Goal: Task Accomplishment & Management: Use online tool/utility

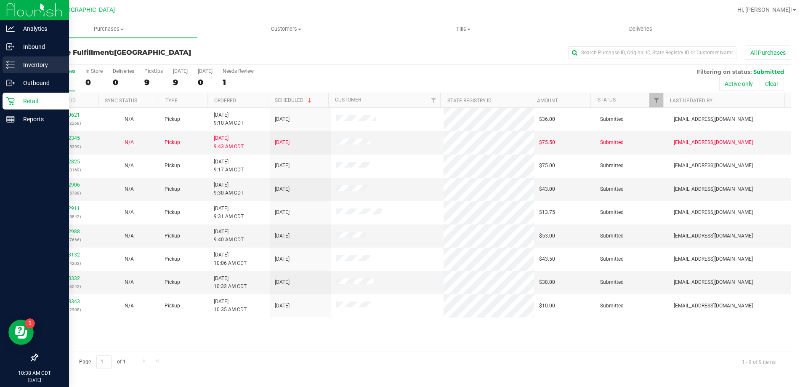
click at [23, 68] on p "Inventory" at bounding box center [40, 65] width 50 height 10
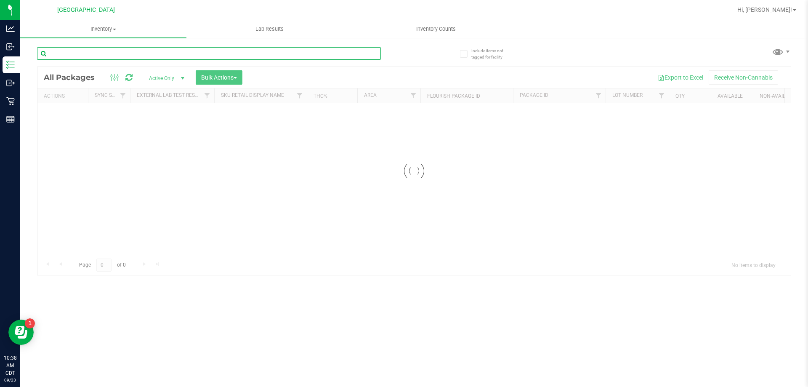
click at [89, 56] on input "text" at bounding box center [209, 53] width 344 height 13
type input "1133868292068611"
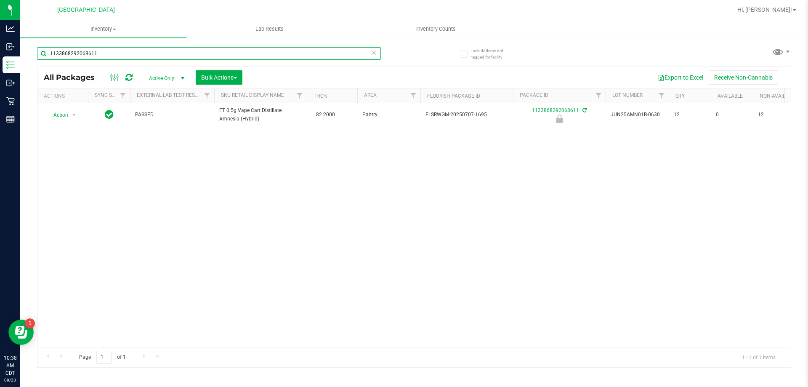
drag, startPoint x: 107, startPoint y: 54, endPoint x: 38, endPoint y: 54, distance: 69.0
click at [38, 54] on input "1133868292068611" at bounding box center [209, 53] width 344 height 13
type input "JUN25AMN01B-0630"
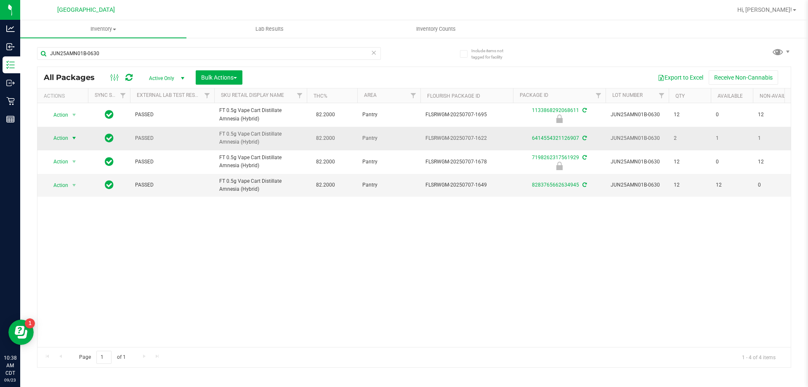
click at [66, 138] on span "Action" at bounding box center [57, 138] width 23 height 12
click at [74, 237] on li "Print package label" at bounding box center [78, 239] width 65 height 13
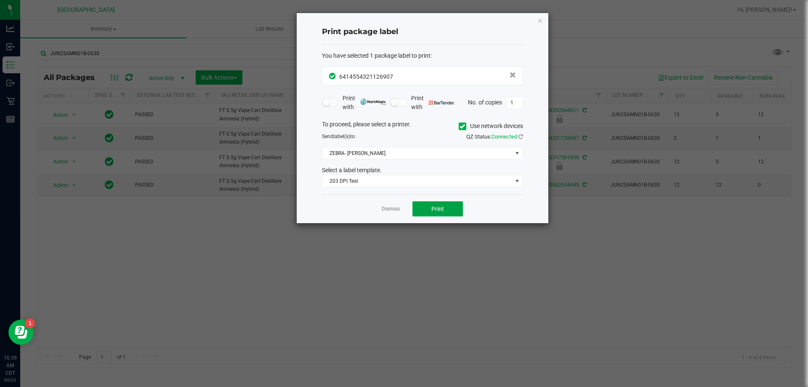
click at [434, 204] on button "Print" at bounding box center [437, 208] width 50 height 15
click at [538, 22] on icon "button" at bounding box center [540, 20] width 6 height 10
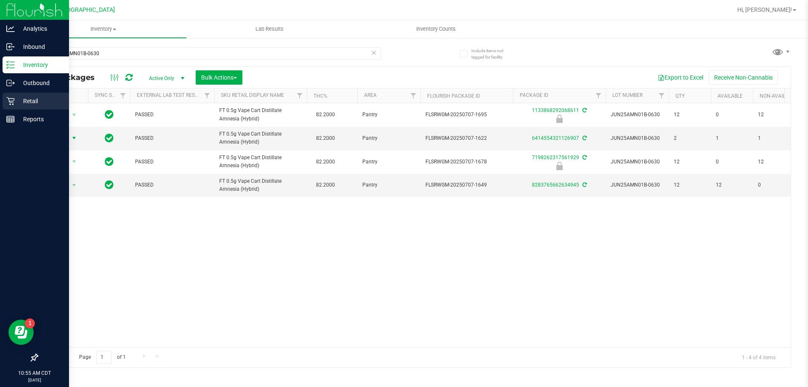
click at [21, 102] on p "Retail" at bounding box center [40, 101] width 50 height 10
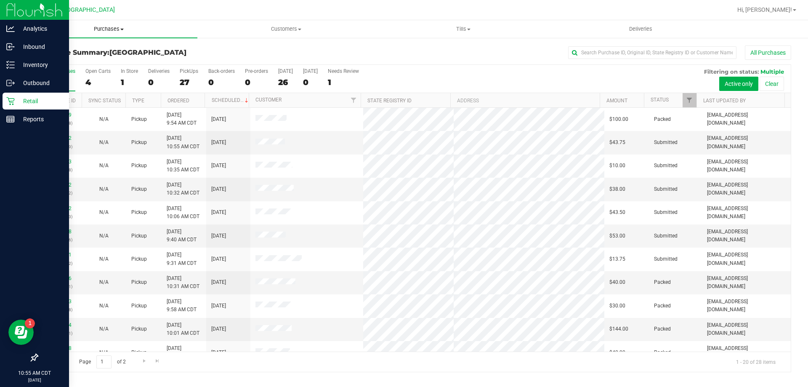
click at [109, 29] on span "Purchases" at bounding box center [108, 29] width 177 height 8
click at [61, 59] on span "Fulfillment" at bounding box center [46, 60] width 52 height 7
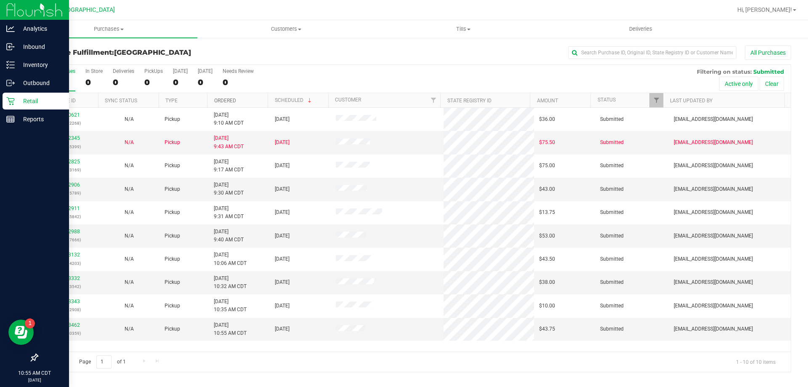
click at [224, 101] on link "Ordered" at bounding box center [225, 101] width 22 height 6
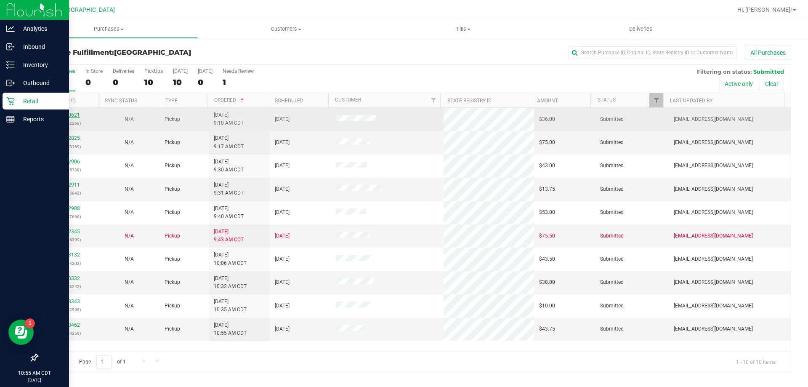
click at [66, 116] on link "11990621" at bounding box center [68, 115] width 24 height 6
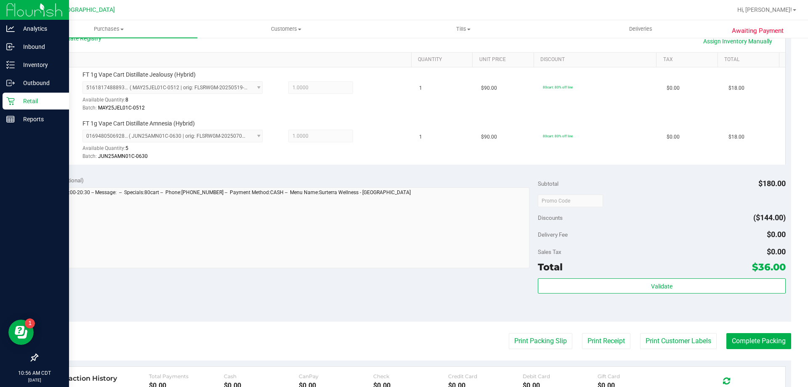
scroll to position [295, 0]
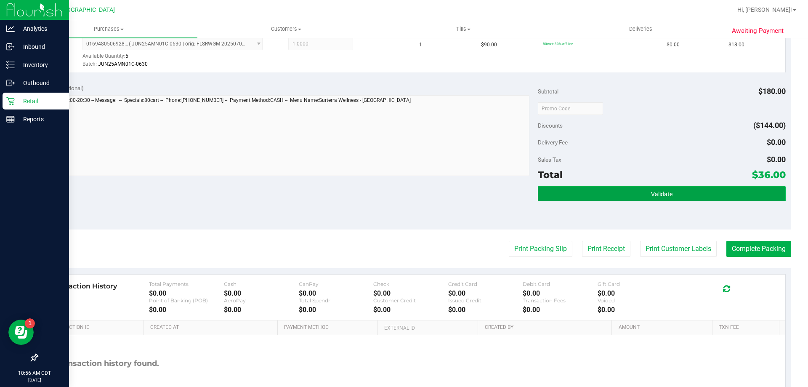
click at [639, 198] on button "Validate" at bounding box center [661, 193] width 247 height 15
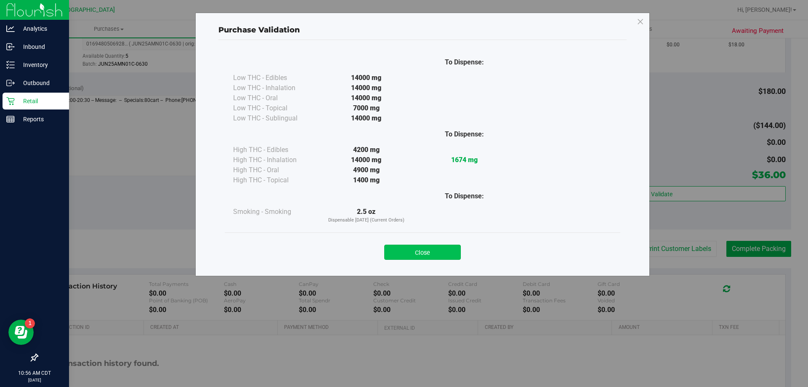
click at [411, 252] on button "Close" at bounding box center [422, 251] width 77 height 15
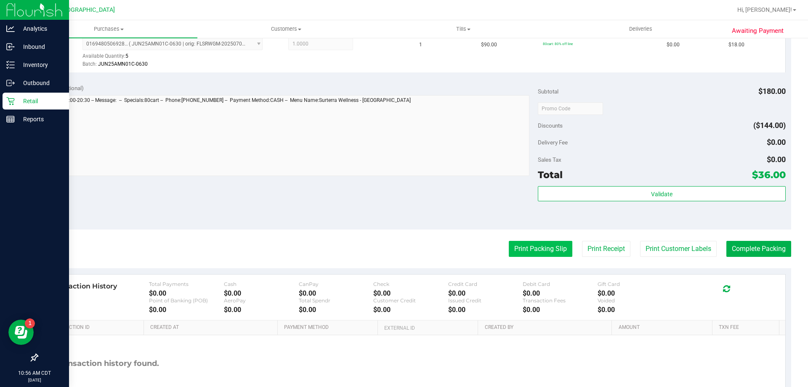
click at [520, 248] on button "Print Packing Slip" at bounding box center [541, 249] width 64 height 16
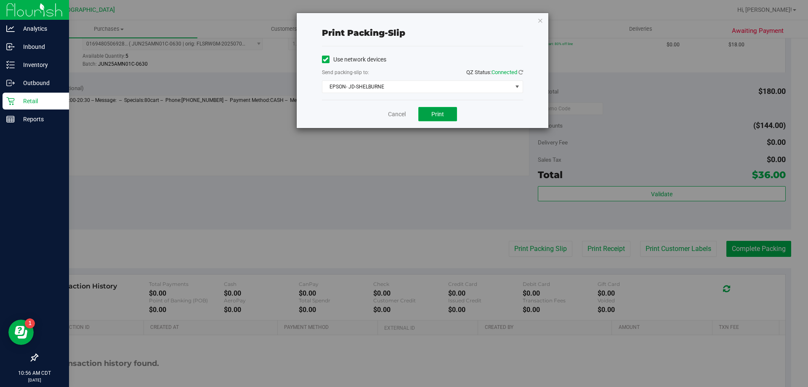
click at [439, 115] on span "Print" at bounding box center [437, 114] width 13 height 7
click at [541, 24] on icon "button" at bounding box center [540, 20] width 6 height 10
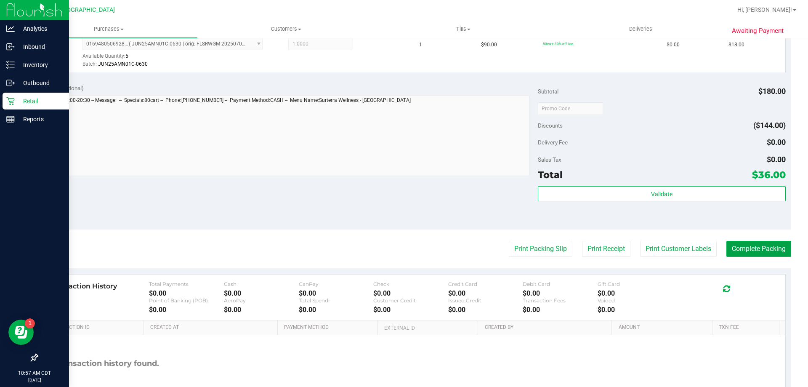
click at [762, 251] on button "Complete Packing" at bounding box center [758, 249] width 65 height 16
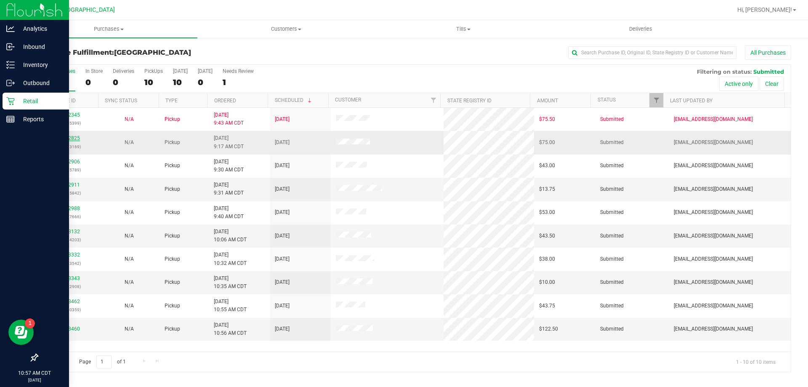
click at [73, 138] on link "11992825" at bounding box center [68, 138] width 24 height 6
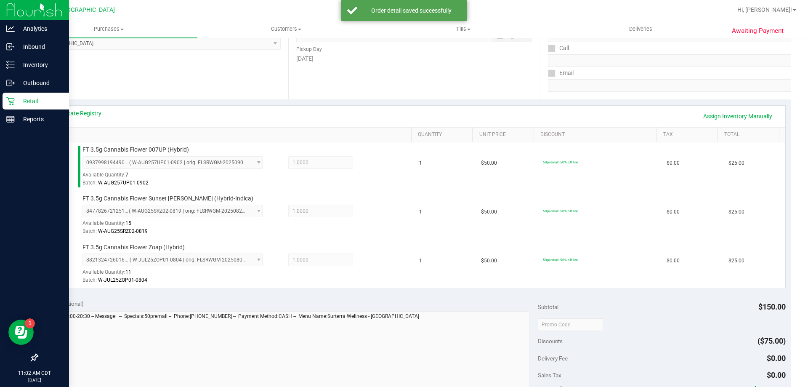
scroll to position [252, 0]
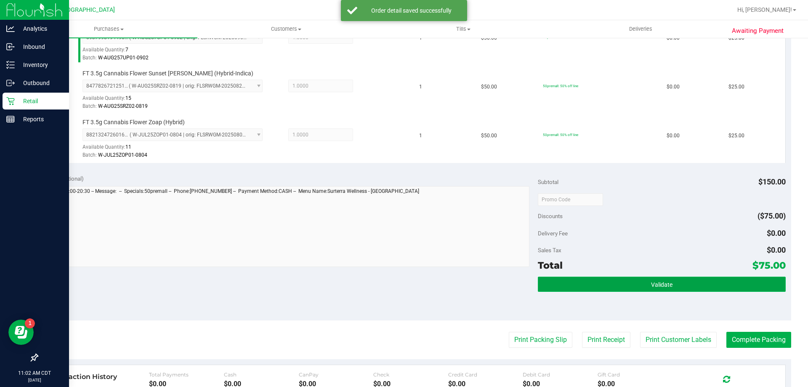
click at [620, 283] on button "Validate" at bounding box center [661, 283] width 247 height 15
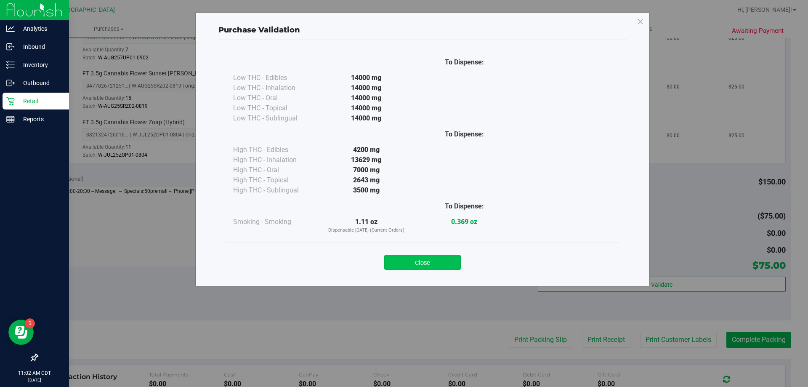
click at [425, 266] on button "Close" at bounding box center [422, 262] width 77 height 15
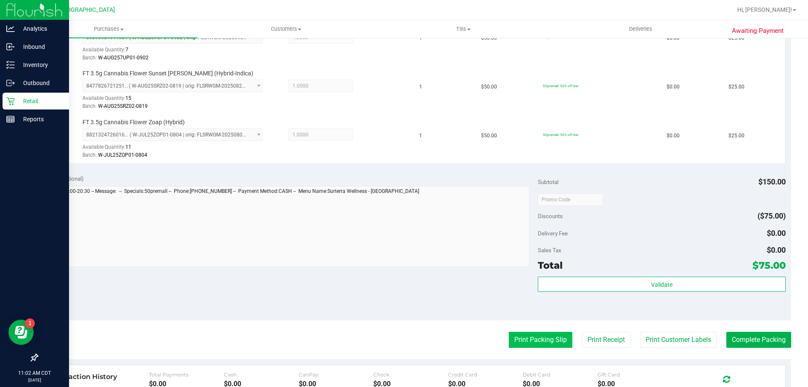
click at [543, 345] on button "Print Packing Slip" at bounding box center [541, 340] width 64 height 16
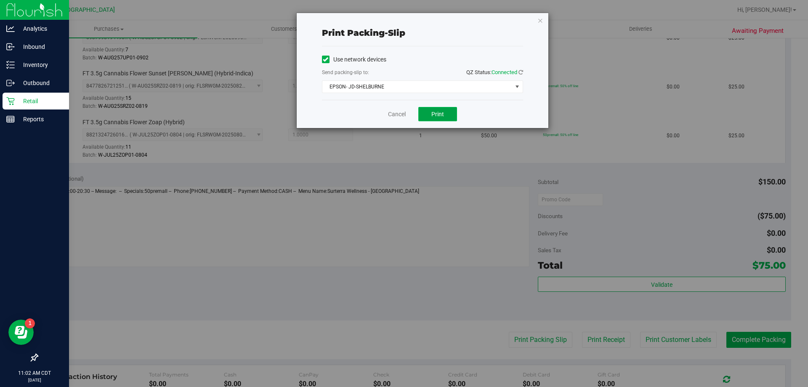
click at [436, 112] on span "Print" at bounding box center [437, 114] width 13 height 7
click at [537, 20] on icon "button" at bounding box center [540, 20] width 6 height 10
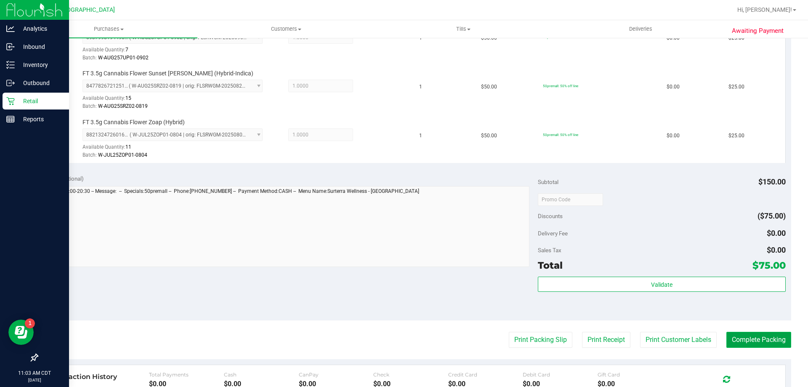
click at [751, 343] on button "Complete Packing" at bounding box center [758, 340] width 65 height 16
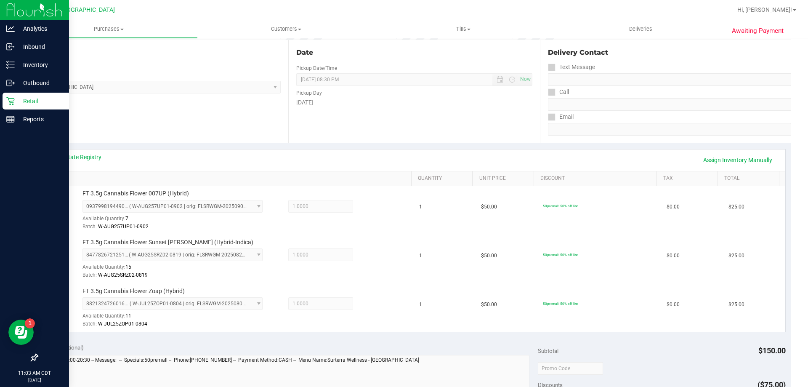
scroll to position [0, 0]
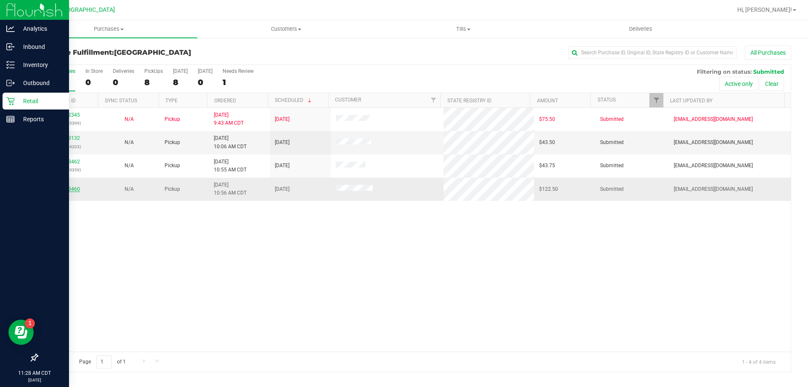
click at [72, 186] on link "11993460" at bounding box center [68, 189] width 24 height 6
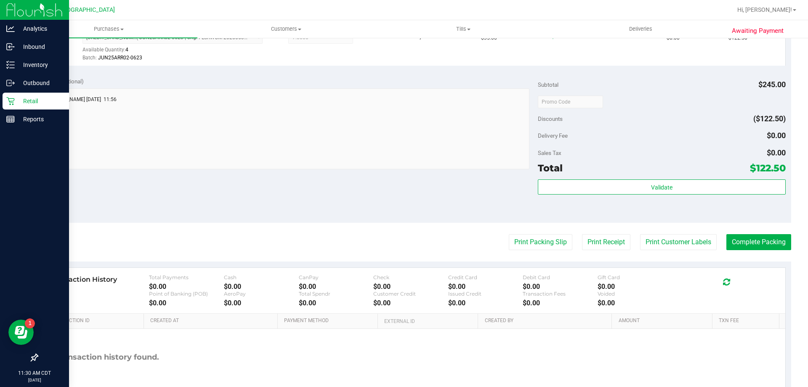
scroll to position [301, 0]
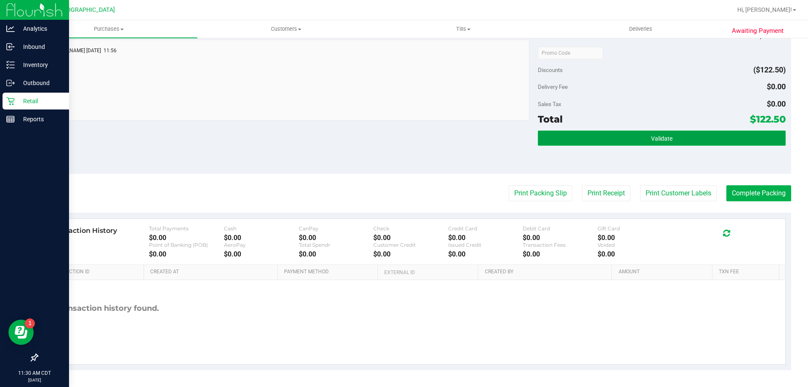
click at [677, 139] on button "Validate" at bounding box center [661, 137] width 247 height 15
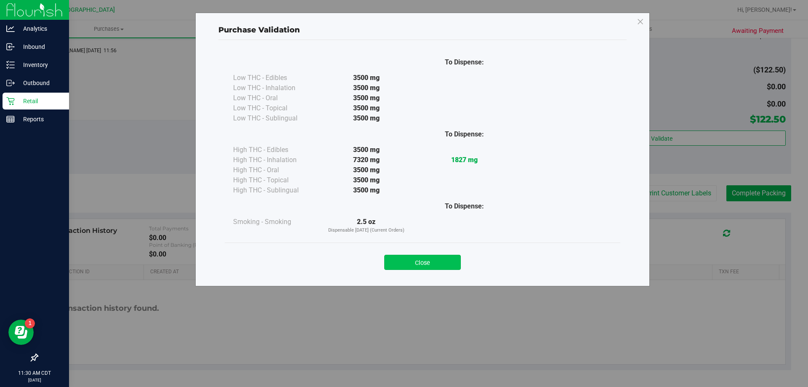
click at [438, 263] on button "Close" at bounding box center [422, 262] width 77 height 15
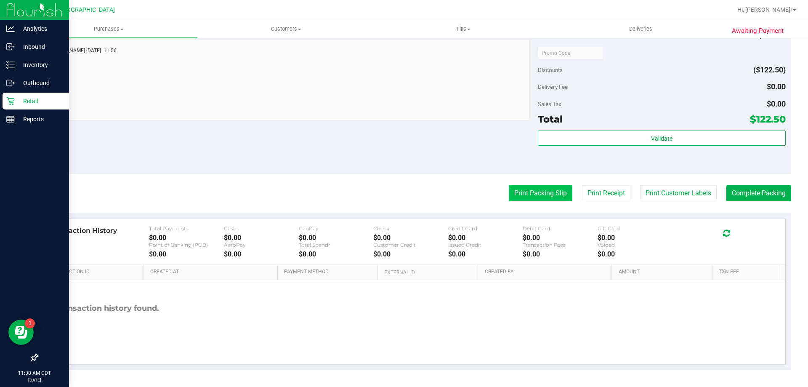
click at [546, 194] on button "Print Packing Slip" at bounding box center [541, 193] width 64 height 16
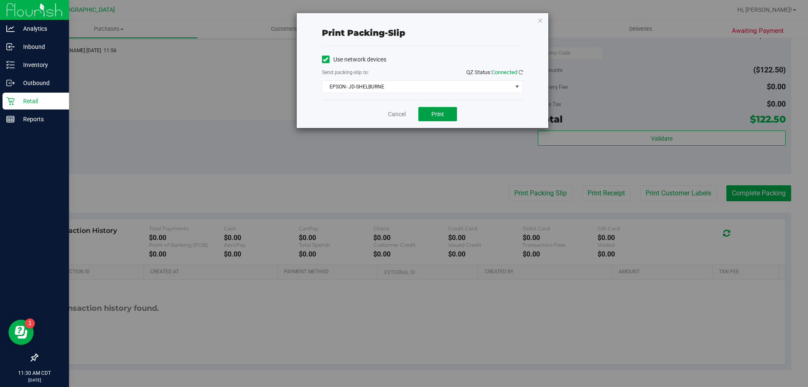
click at [437, 114] on span "Print" at bounding box center [437, 114] width 13 height 7
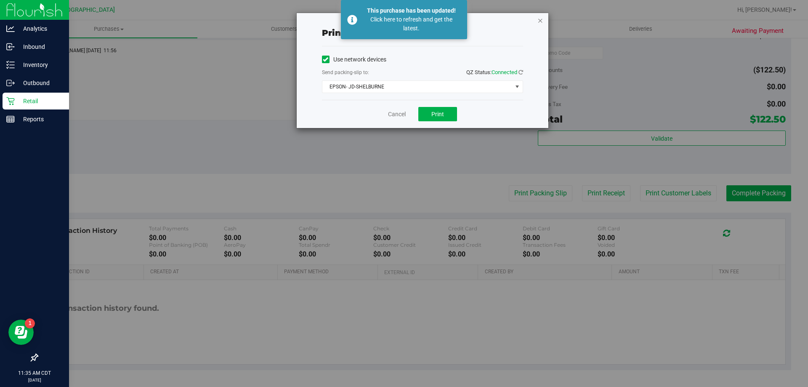
click at [541, 24] on icon "button" at bounding box center [540, 20] width 6 height 10
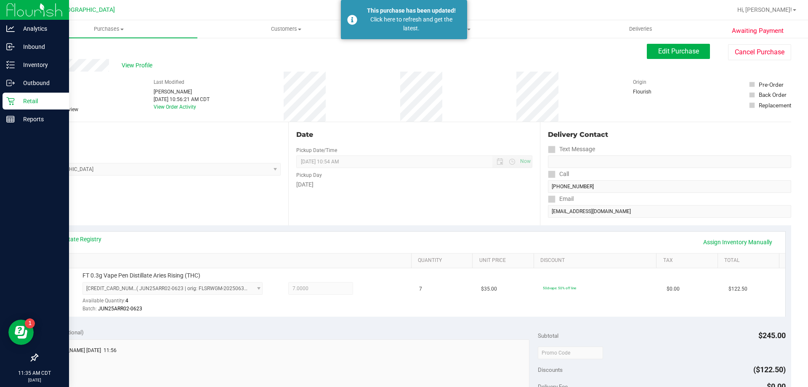
scroll to position [0, 0]
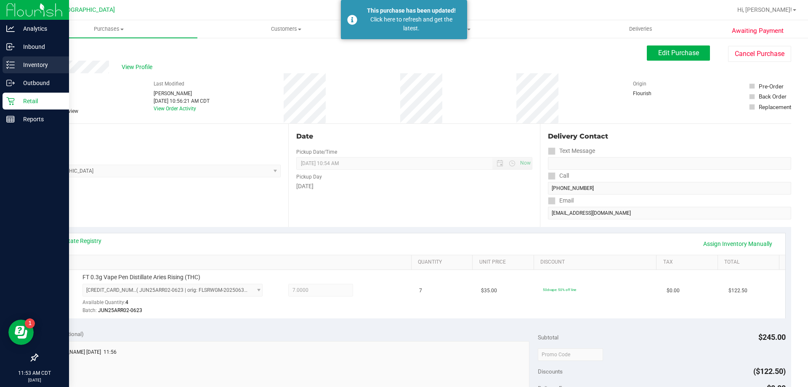
click at [53, 68] on p "Inventory" at bounding box center [40, 65] width 50 height 10
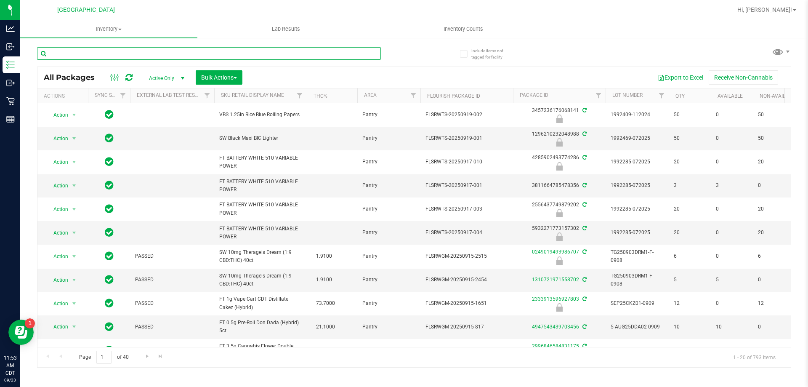
click at [131, 57] on input "text" at bounding box center [209, 53] width 344 height 13
paste input "Batch ID: SN250728DC1-0804"
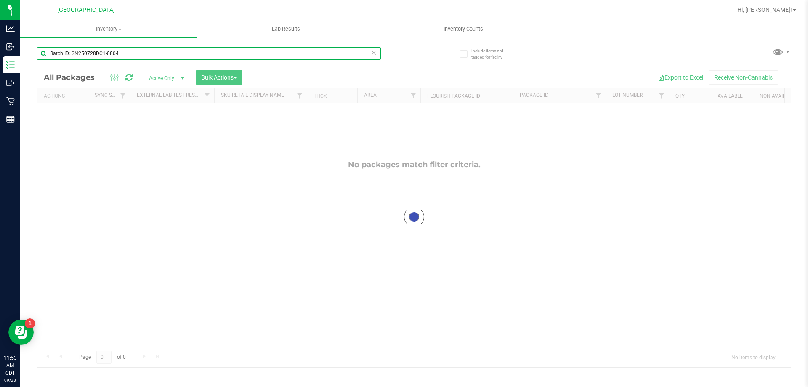
drag, startPoint x: 71, startPoint y: 52, endPoint x: 39, endPoint y: 48, distance: 32.2
click at [39, 48] on input "Batch ID: SN250728DC1-0804" at bounding box center [209, 53] width 344 height 13
type input "SN250728DC1-0804"
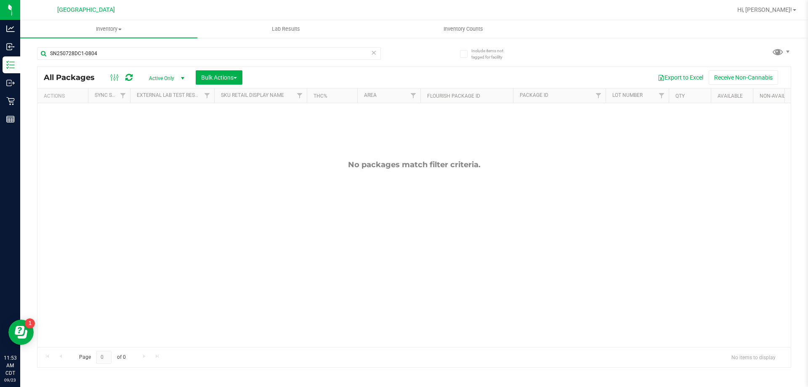
click at [173, 76] on span "Active Only" at bounding box center [165, 78] width 46 height 12
click at [160, 130] on li "All" at bounding box center [164, 129] width 45 height 13
